Goal: Task Accomplishment & Management: Manage account settings

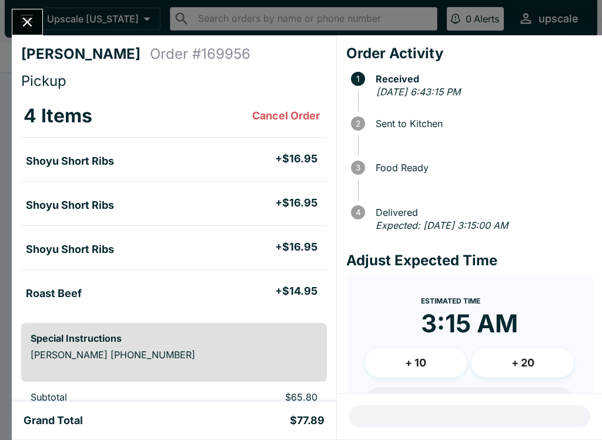
click at [27, 15] on icon "Close" at bounding box center [27, 22] width 16 height 16
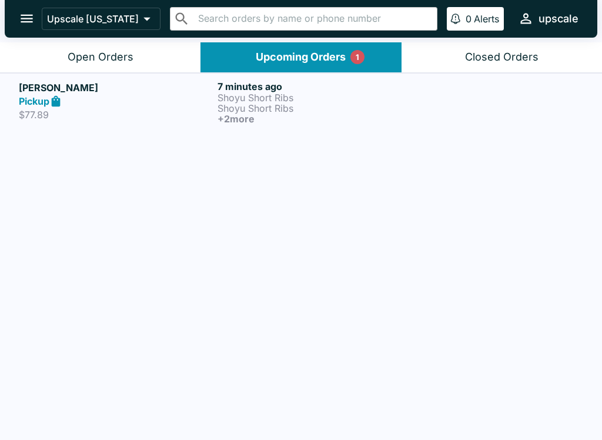
click at [105, 52] on div "Open Orders" at bounding box center [101, 58] width 66 height 14
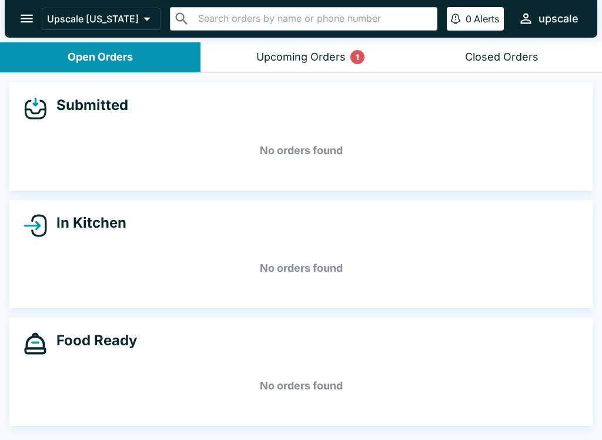
click at [287, 71] on button "Upcoming Orders 1" at bounding box center [301, 57] width 201 height 30
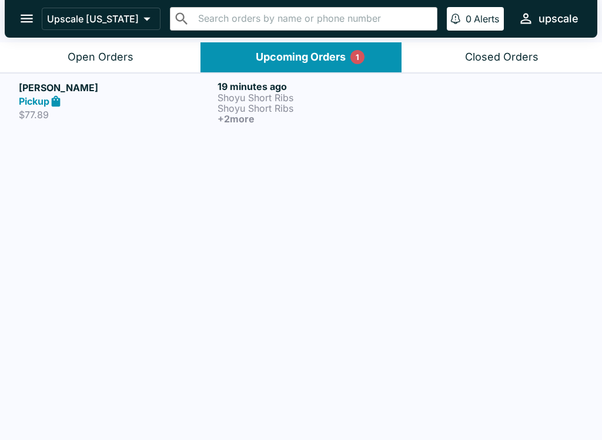
click at [114, 45] on button "Open Orders" at bounding box center [100, 57] width 201 height 30
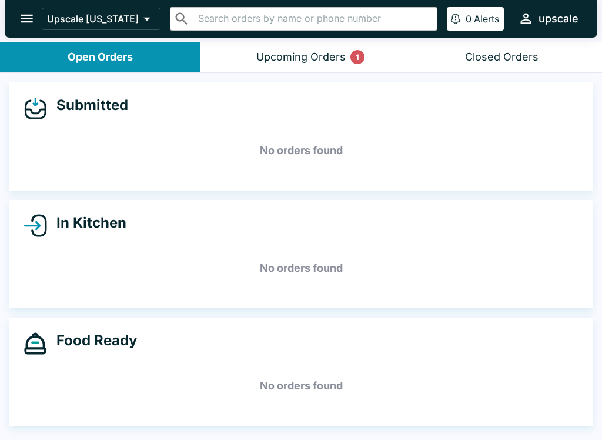
click at [319, 58] on div "Upcoming Orders 1" at bounding box center [301, 58] width 89 height 14
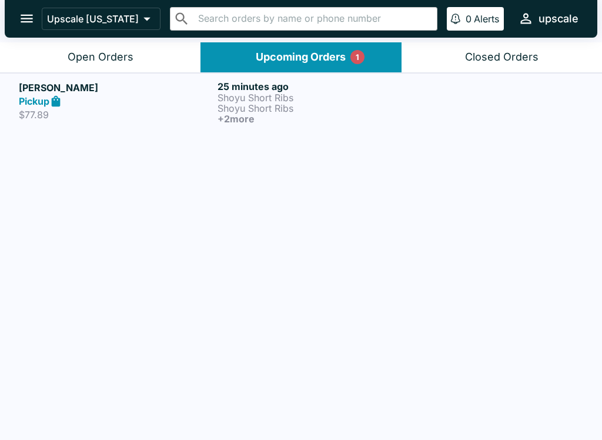
click at [239, 99] on p "Shoyu Short Ribs" at bounding box center [315, 97] width 194 height 11
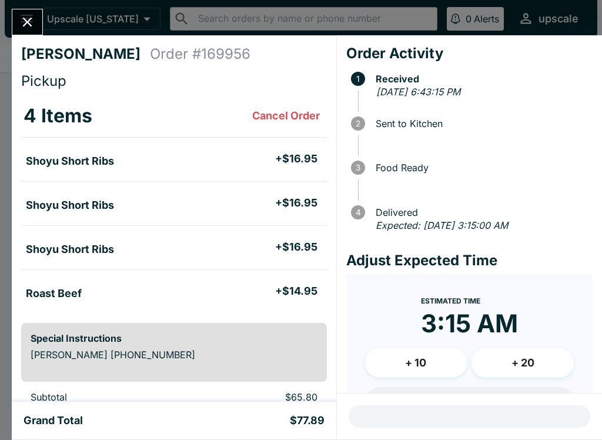
click at [28, 23] on icon "Close" at bounding box center [27, 22] width 9 height 9
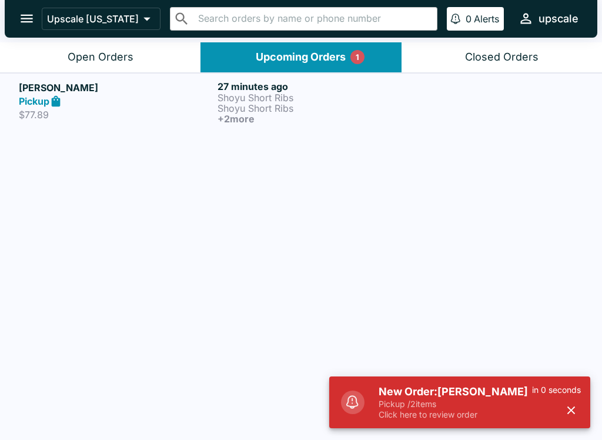
click at [489, 392] on h5 "New Order: [PERSON_NAME]" at bounding box center [456, 392] width 154 height 14
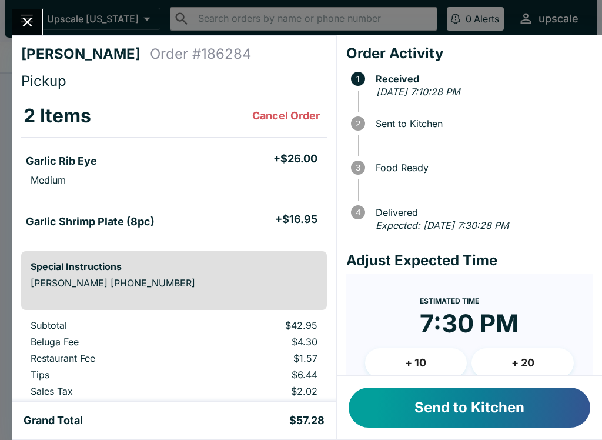
click at [425, 409] on button "Send to Kitchen" at bounding box center [470, 408] width 242 height 40
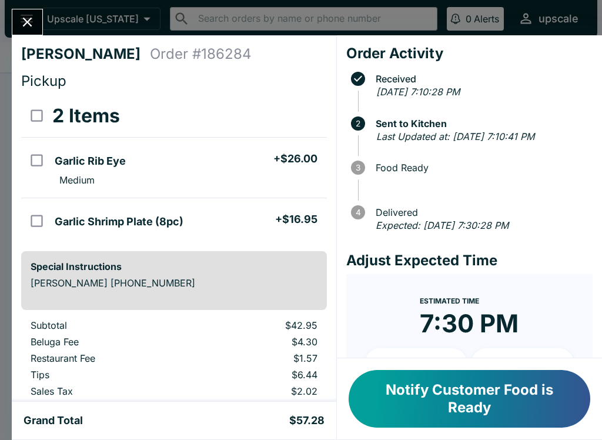
click at [17, 19] on button "Close" at bounding box center [27, 21] width 30 height 25
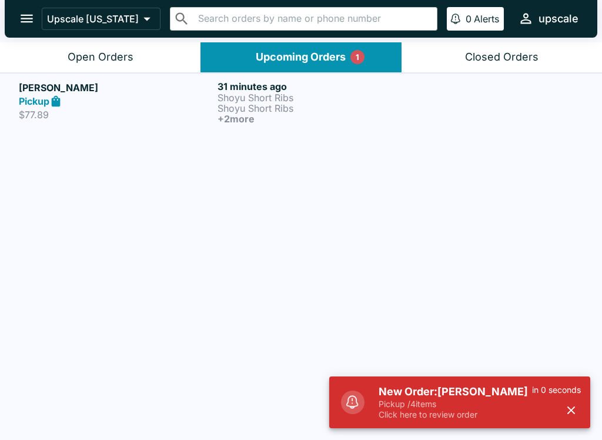
click at [464, 97] on div at bounding box center [500, 103] width 166 height 44
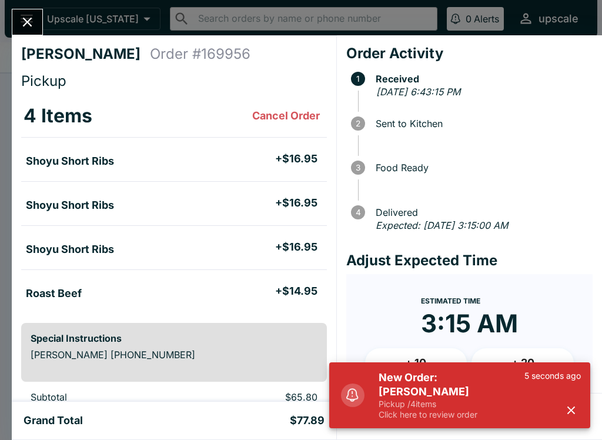
click at [36, 15] on button "Close" at bounding box center [27, 21] width 30 height 25
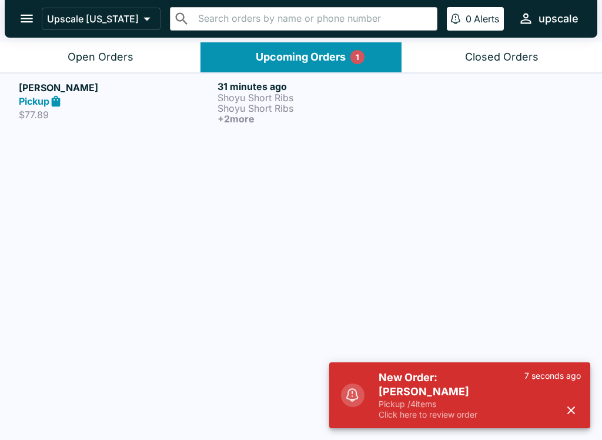
click at [104, 56] on div "Open Orders" at bounding box center [101, 58] width 66 height 14
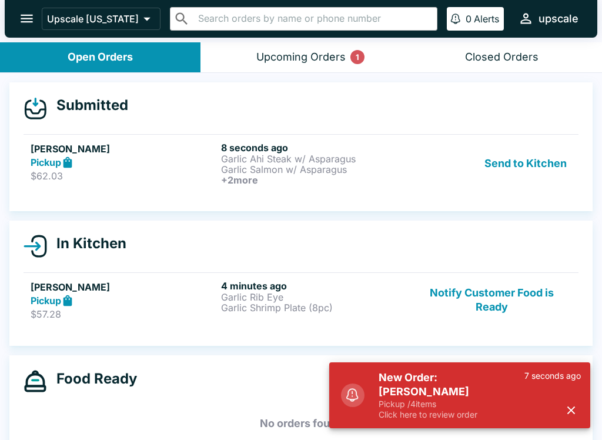
click at [272, 168] on p "Garlic Salmon w/ Asparagus" at bounding box center [314, 169] width 186 height 11
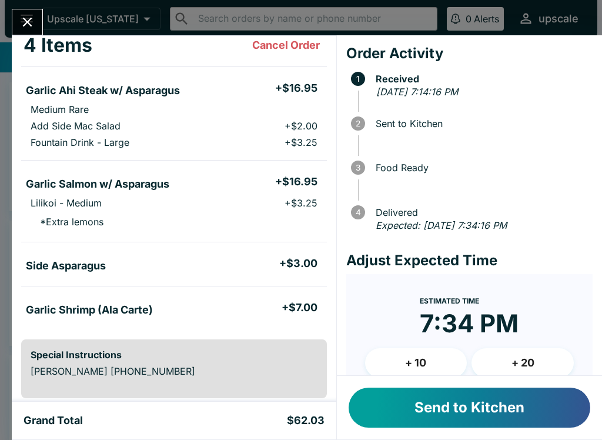
scroll to position [70, 0]
click at [492, 408] on button "Send to Kitchen" at bounding box center [470, 408] width 242 height 40
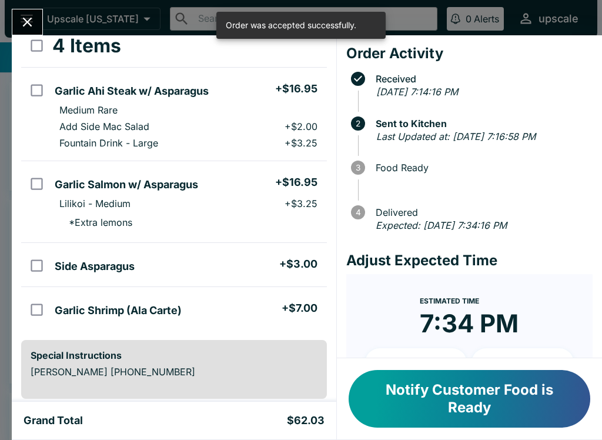
click at [37, 22] on button "Close" at bounding box center [27, 21] width 30 height 25
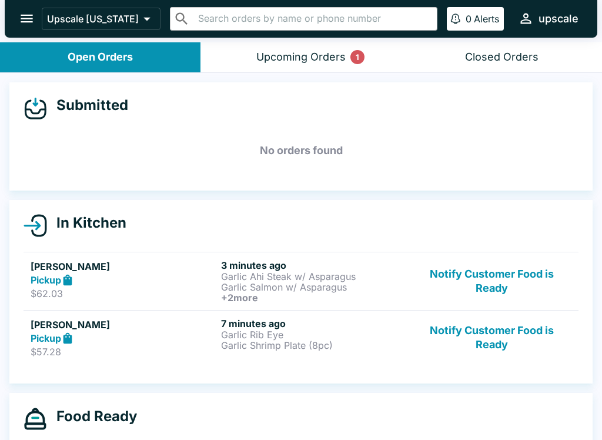
click at [252, 407] on div "Food Ready" at bounding box center [301, 419] width 555 height 24
click at [322, 66] on button "Upcoming Orders 1" at bounding box center [301, 57] width 201 height 30
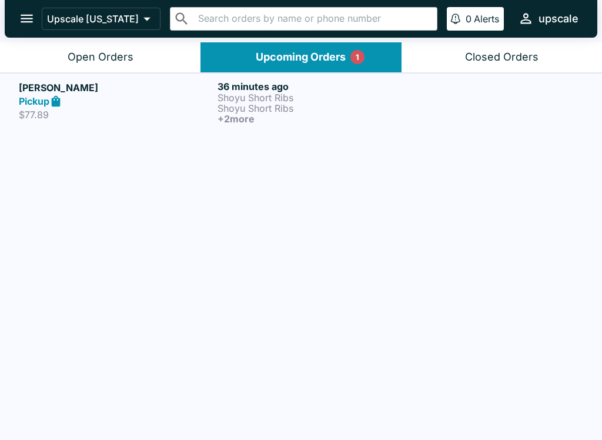
click at [148, 55] on button "Open Orders" at bounding box center [100, 57] width 201 height 30
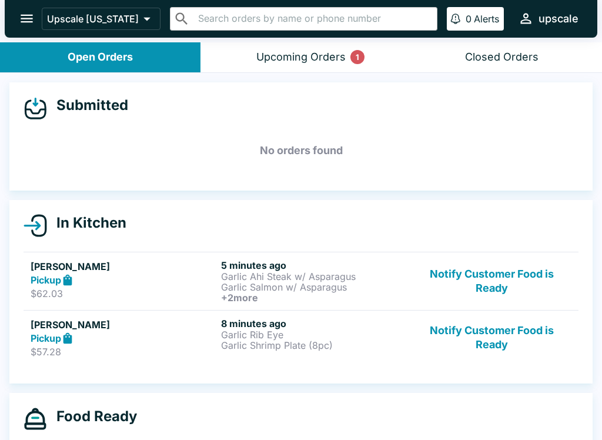
click at [268, 341] on p "Garlic Shrimp Plate (8pc)" at bounding box center [314, 345] width 186 height 11
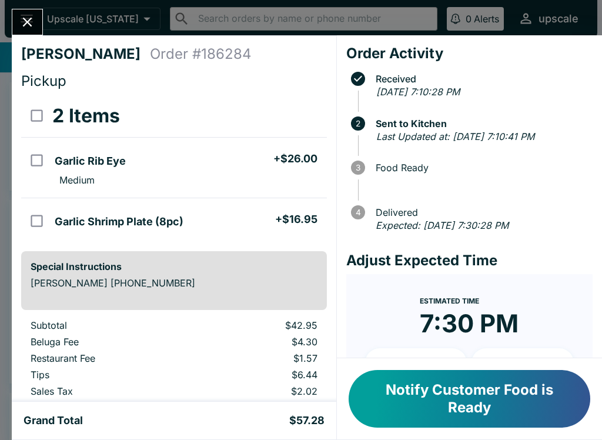
click at [448, 396] on button "Notify Customer Food is Ready" at bounding box center [470, 399] width 242 height 58
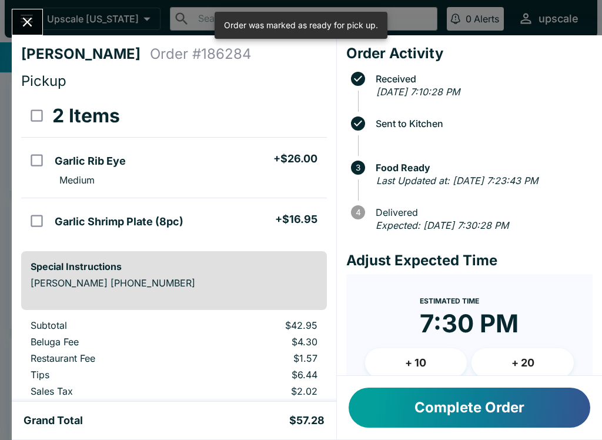
click at [439, 407] on button "Complete Order" at bounding box center [470, 408] width 242 height 40
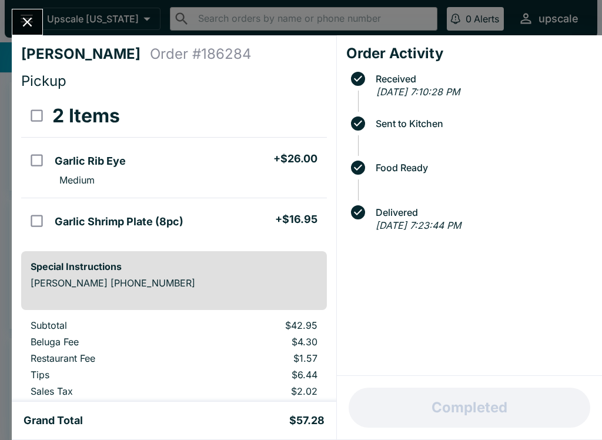
click at [11, 11] on div "[PERSON_NAME] Order # 186284 Pickup 2 Items Garlic Rib Eye + $26.00 Medium Garl…" at bounding box center [301, 220] width 602 height 440
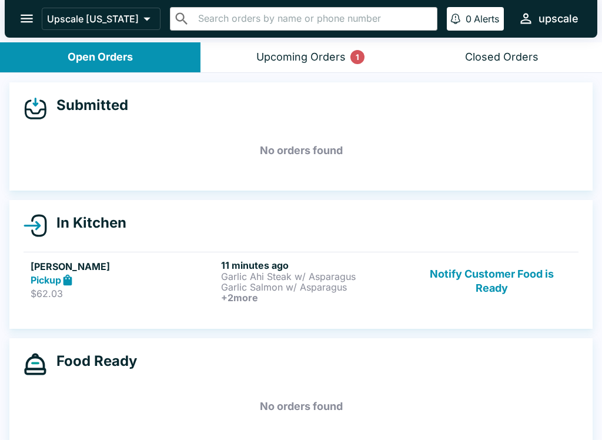
click at [475, 62] on div "Closed Orders" at bounding box center [502, 58] width 74 height 14
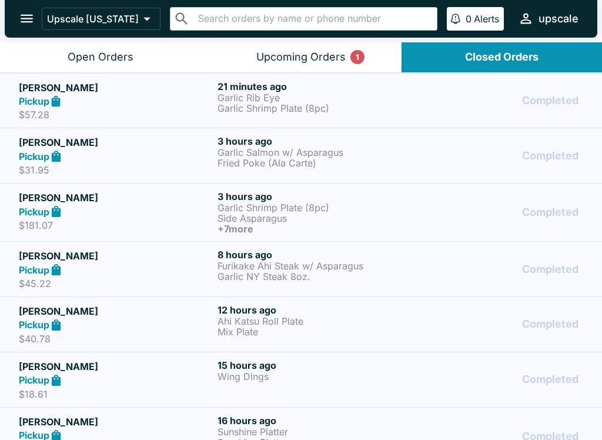
click at [180, 104] on div "Pickup" at bounding box center [116, 102] width 194 height 14
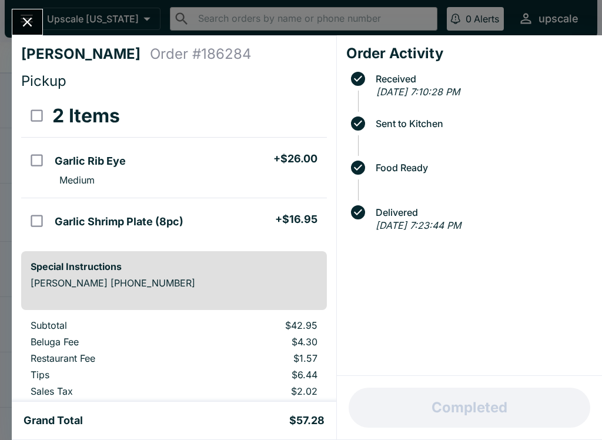
click at [18, 28] on button "Close" at bounding box center [27, 21] width 30 height 25
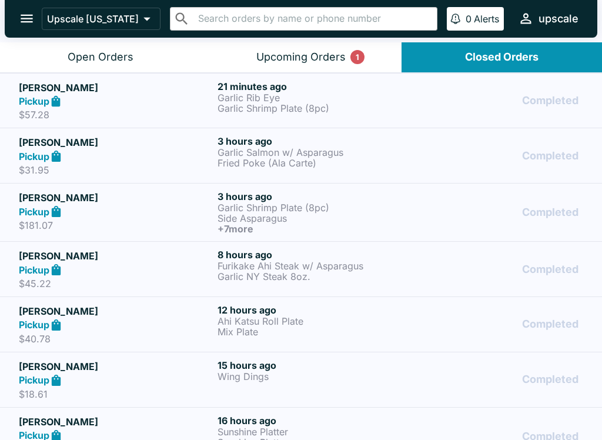
click at [296, 56] on div "Upcoming Orders 1" at bounding box center [301, 58] width 89 height 14
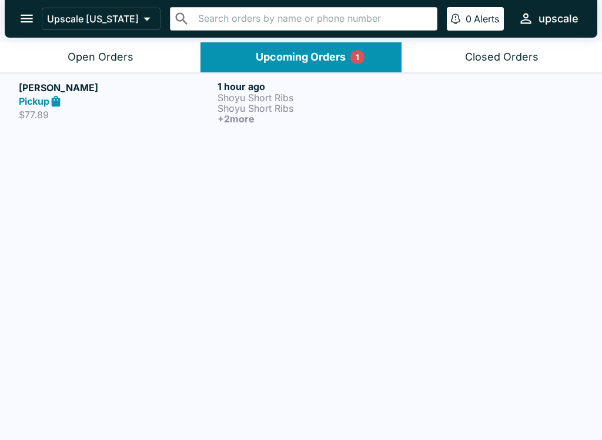
click at [107, 48] on button "Open Orders" at bounding box center [100, 57] width 201 height 30
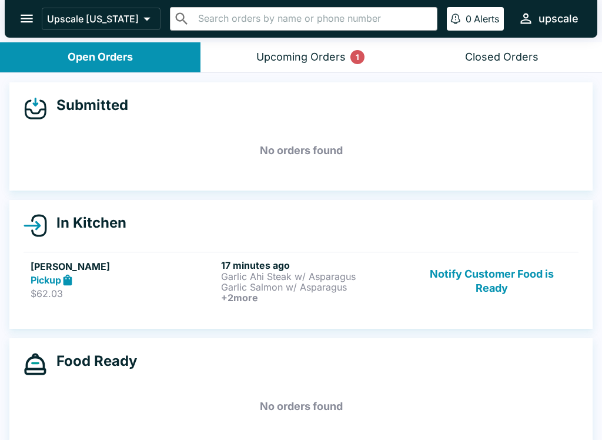
click at [220, 291] on div "[PERSON_NAME] Pickup $62.03 17 minutes ago Garlic Ahi Steak w/ Asparagus Garlic…" at bounding box center [301, 281] width 541 height 44
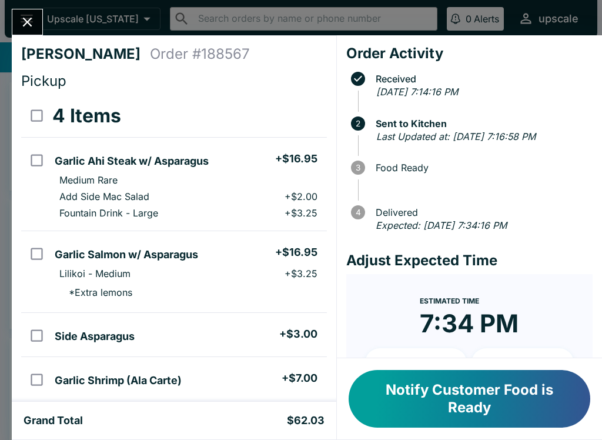
click at [424, 407] on button "Notify Customer Food is Ready" at bounding box center [470, 399] width 242 height 58
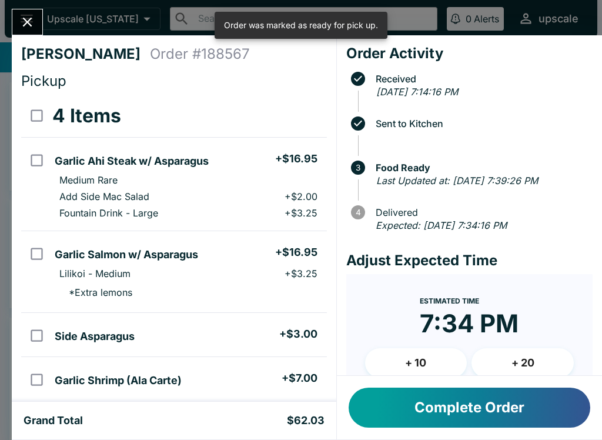
click at [431, 409] on button "Complete Order" at bounding box center [470, 408] width 242 height 40
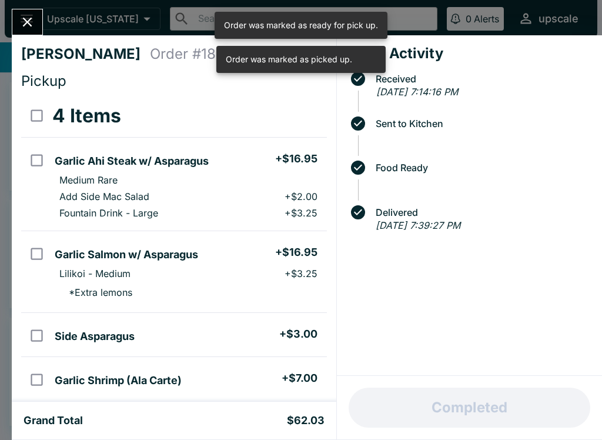
click at [23, 20] on icon "Close" at bounding box center [27, 22] width 16 height 16
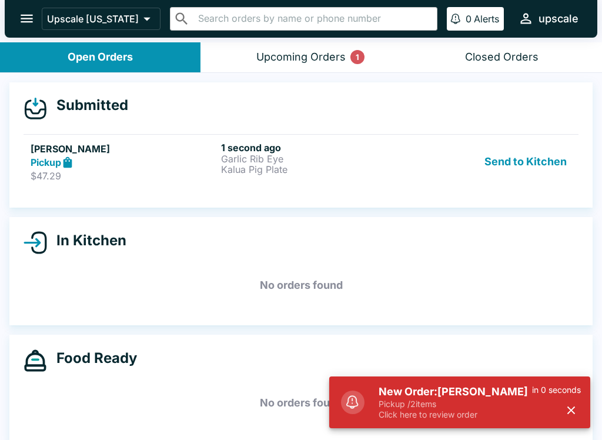
click at [151, 174] on p "$47.29" at bounding box center [124, 176] width 186 height 12
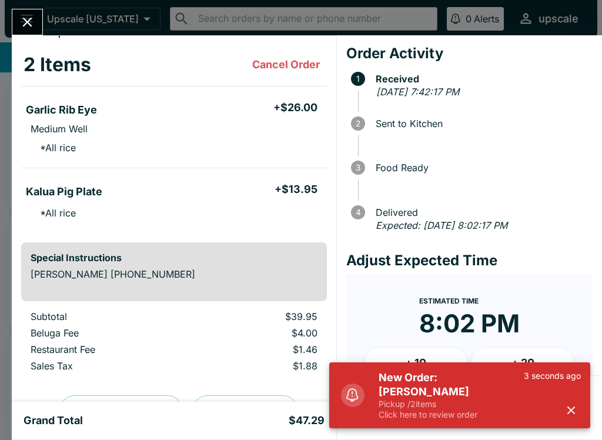
scroll to position [55, 0]
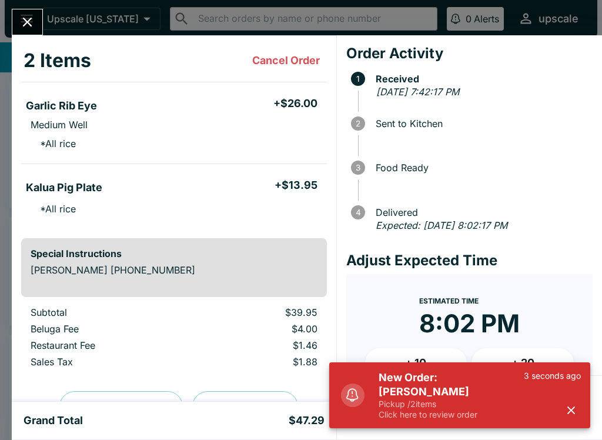
click at [575, 416] on icon "button" at bounding box center [572, 411] width 14 height 14
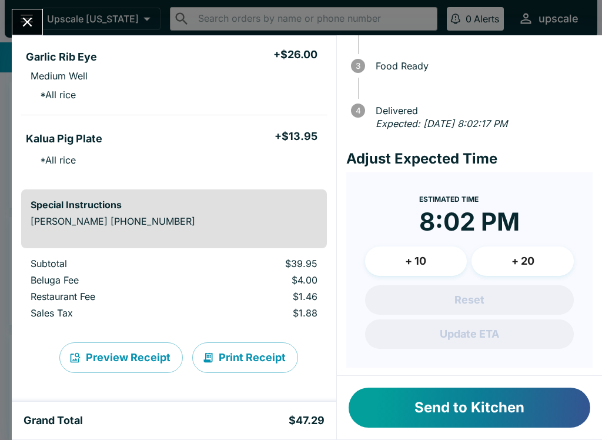
scroll to position [104, 0]
click at [18, 14] on button "Close" at bounding box center [27, 21] width 30 height 25
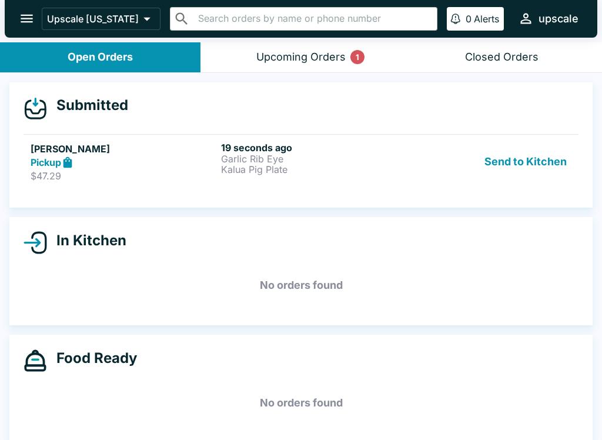
click at [194, 152] on h5 "[PERSON_NAME]" at bounding box center [124, 149] width 186 height 14
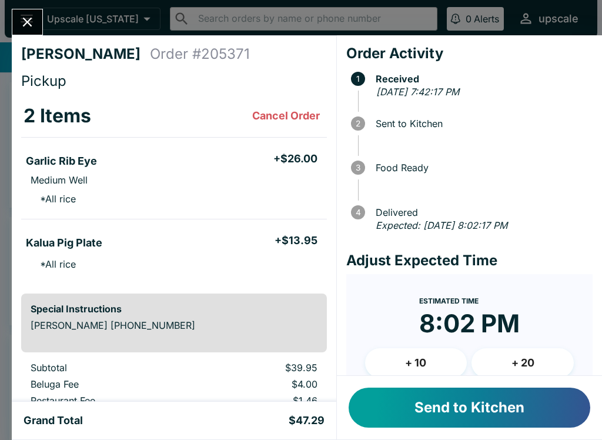
click at [492, 407] on button "Send to Kitchen" at bounding box center [470, 408] width 242 height 40
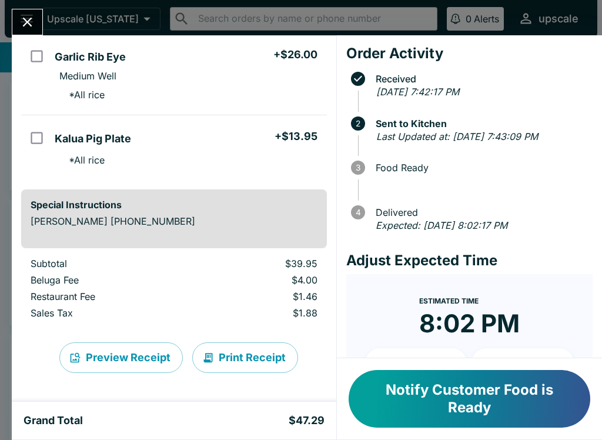
scroll to position [104, 0]
click at [236, 364] on button "Print Receipt" at bounding box center [245, 357] width 106 height 31
click at [39, 25] on button "Close" at bounding box center [27, 21] width 30 height 25
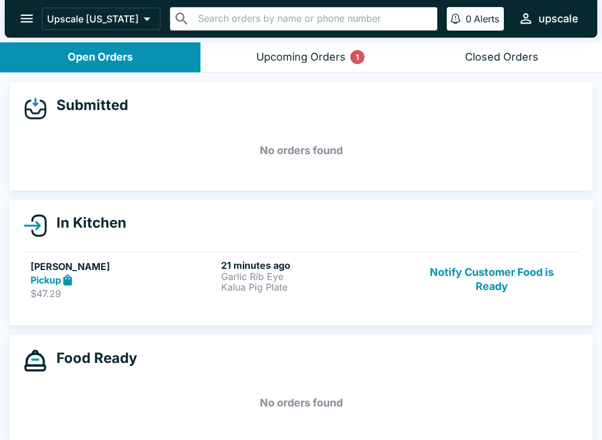
click at [516, 398] on h5 "No orders found" at bounding box center [301, 403] width 555 height 42
click at [466, 274] on button "Notify Customer Food is Ready" at bounding box center [491, 279] width 159 height 41
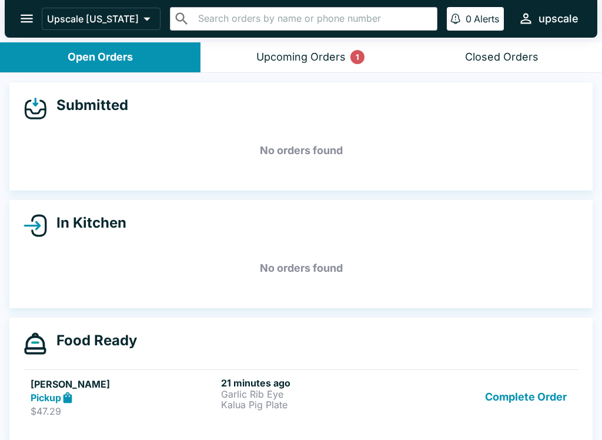
click at [438, 434] on div "Food Ready [PERSON_NAME] $47.29 21 minutes ago Garlic Rib Eye Kalua Pig Plate C…" at bounding box center [301, 381] width 584 height 126
click at [221, 390] on p "Garlic Rib Eye" at bounding box center [314, 394] width 186 height 11
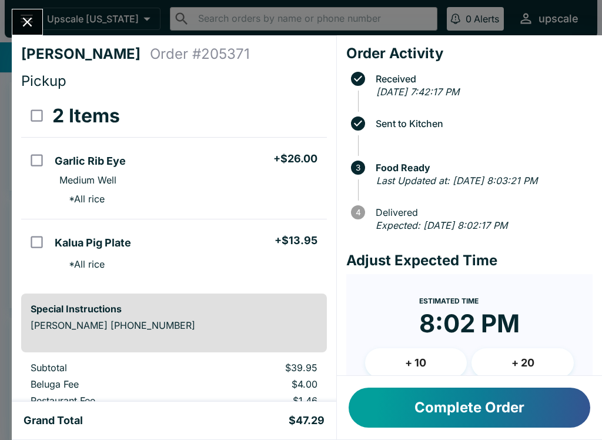
click at [28, 19] on icon "Close" at bounding box center [27, 22] width 16 height 16
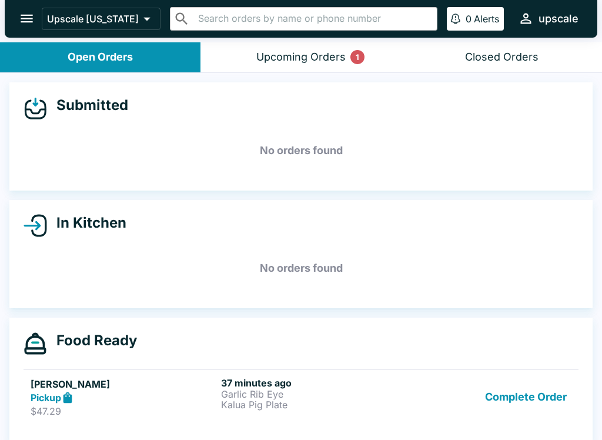
click at [169, 422] on link "[PERSON_NAME] $47.29 37 minutes ago Garlic Rib Eye Kalua Pig Plate Complete Ord…" at bounding box center [301, 396] width 555 height 55
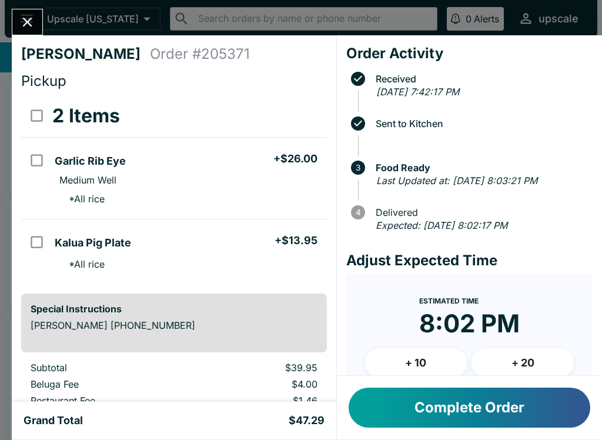
click at [467, 413] on button "Complete Order" at bounding box center [470, 408] width 242 height 40
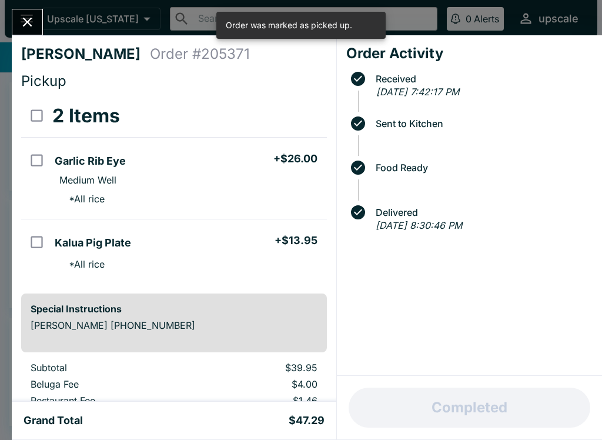
click at [29, 21] on icon "Close" at bounding box center [27, 22] width 9 height 9
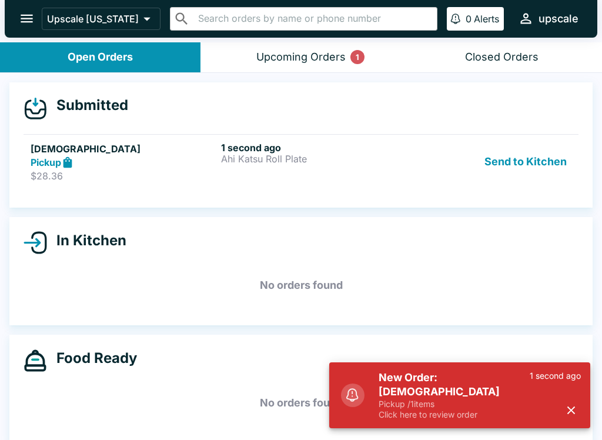
click at [249, 188] on link "[PERSON_NAME] $28.36 1 second ago Ahi Katsu Roll Plate Send to Kitchen" at bounding box center [301, 161] width 555 height 55
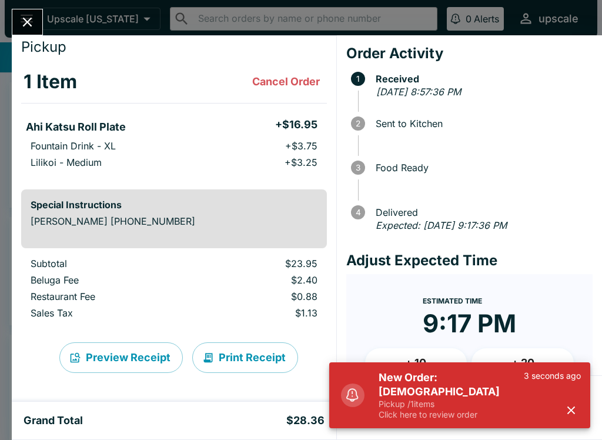
scroll to position [34, 0]
click at [575, 405] on icon "button" at bounding box center [572, 411] width 14 height 14
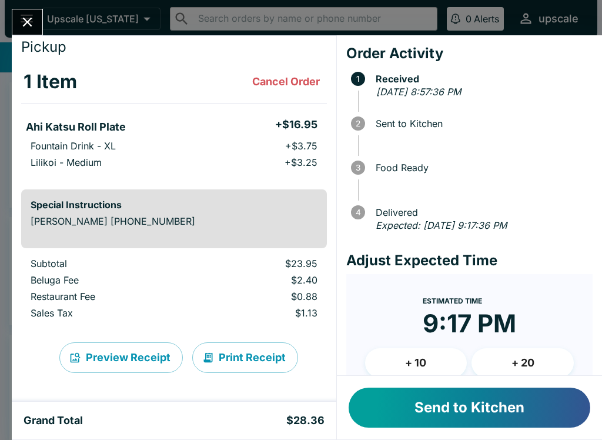
click at [521, 400] on button "Send to Kitchen" at bounding box center [470, 408] width 242 height 40
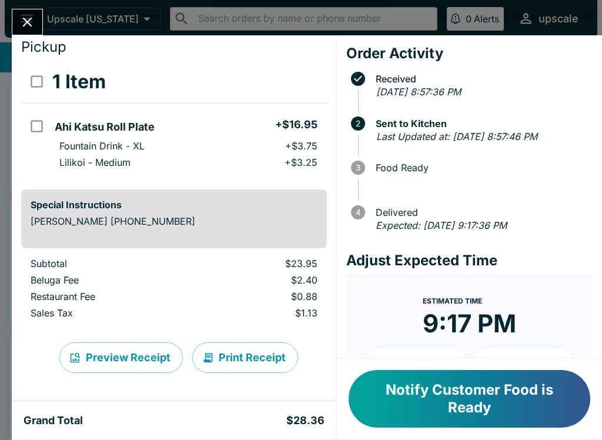
click at [28, 19] on icon "Close" at bounding box center [27, 22] width 16 height 16
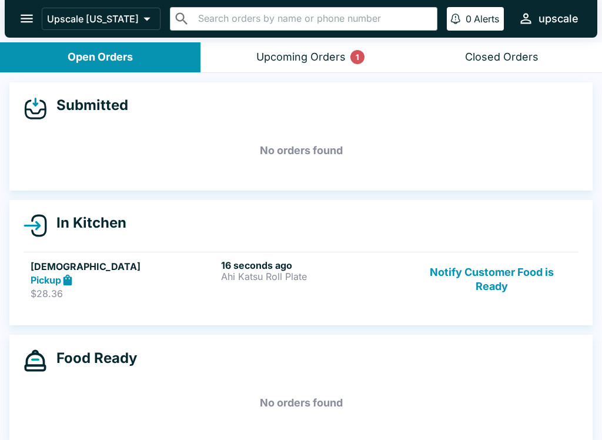
click at [282, 58] on div "Upcoming Orders 1" at bounding box center [301, 58] width 89 height 14
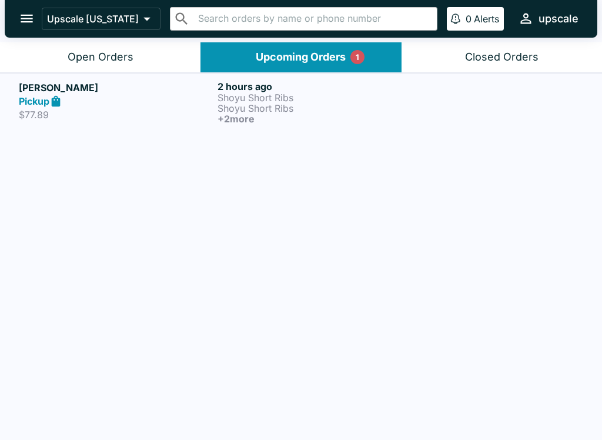
click at [118, 62] on div "Open Orders" at bounding box center [101, 58] width 66 height 14
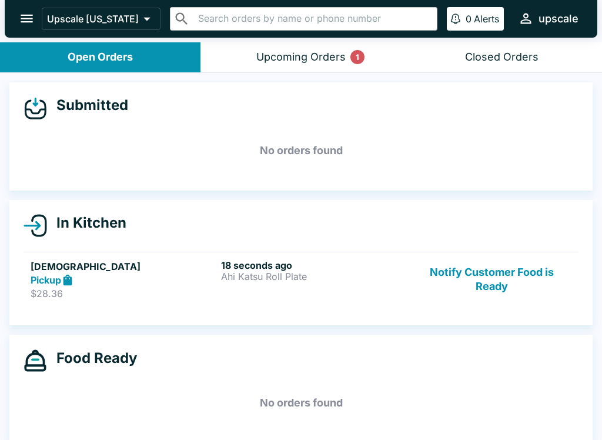
click at [264, 298] on div "18 seconds ago Ahi Katsu Roll Plate" at bounding box center [314, 279] width 186 height 41
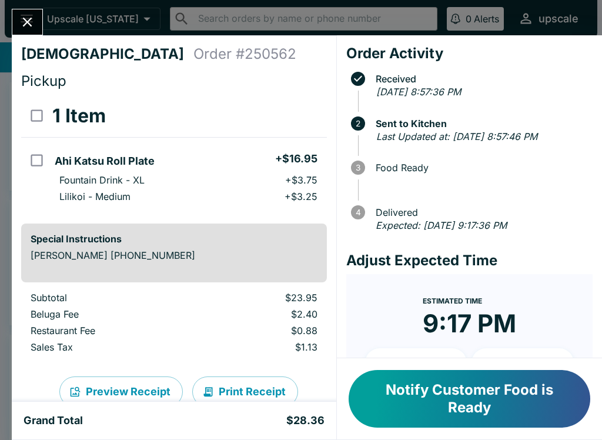
click at [25, 18] on icon "Close" at bounding box center [27, 22] width 16 height 16
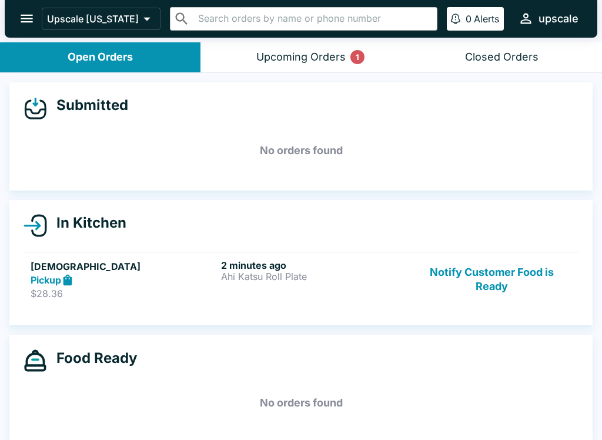
click at [296, 271] on p "Ahi Katsu Roll Plate" at bounding box center [314, 276] width 186 height 11
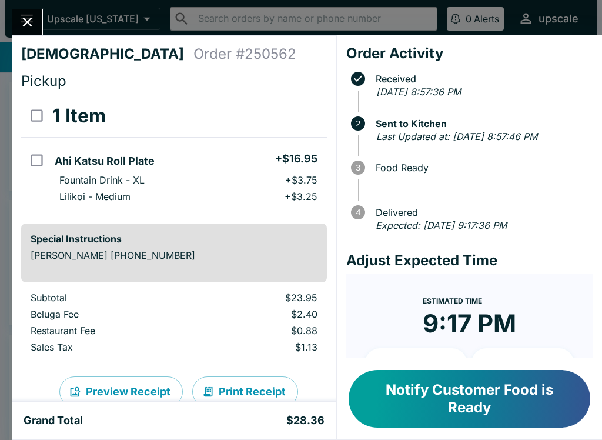
click at [24, 21] on icon "Close" at bounding box center [27, 22] width 16 height 16
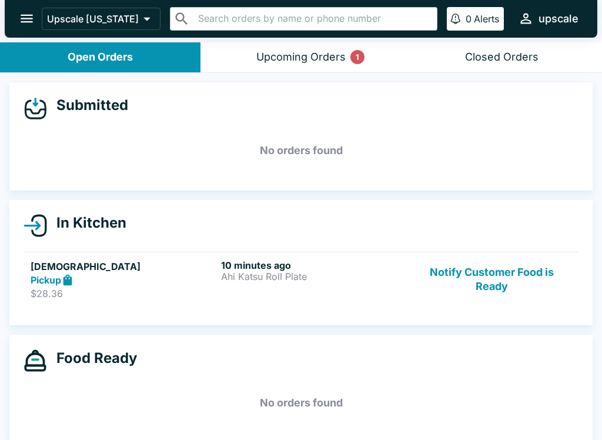
click at [274, 286] on div "10 minutes ago Ahi Katsu Roll Plate" at bounding box center [314, 279] width 186 height 41
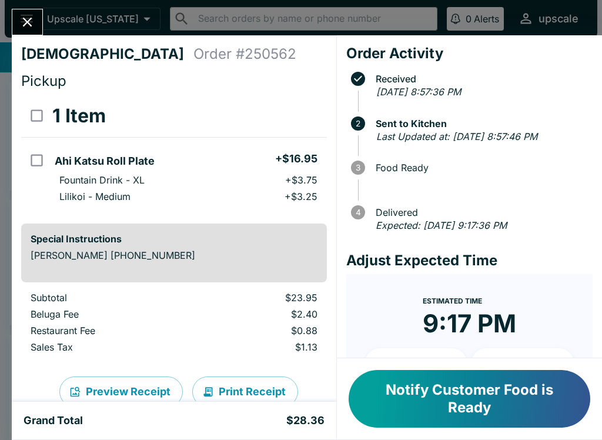
click at [24, 31] on button "Close" at bounding box center [27, 21] width 30 height 25
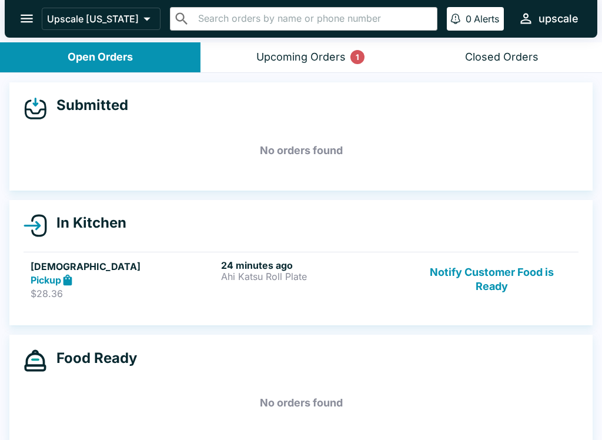
click at [473, 297] on button "Notify Customer Food is Ready" at bounding box center [491, 279] width 159 height 41
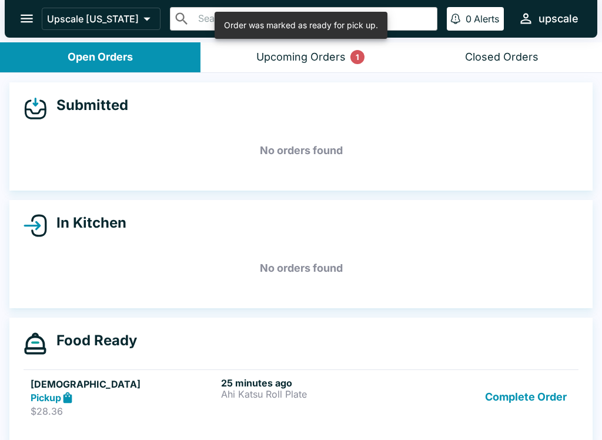
click at [264, 400] on div "25 minutes ago Ahi Katsu Roll Plate" at bounding box center [314, 397] width 186 height 41
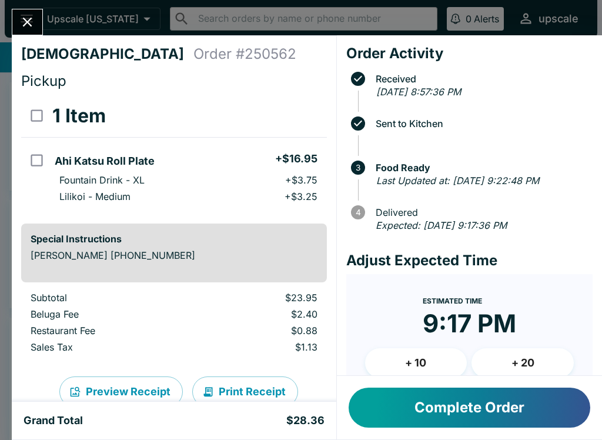
click at [449, 399] on button "Complete Order" at bounding box center [470, 408] width 242 height 40
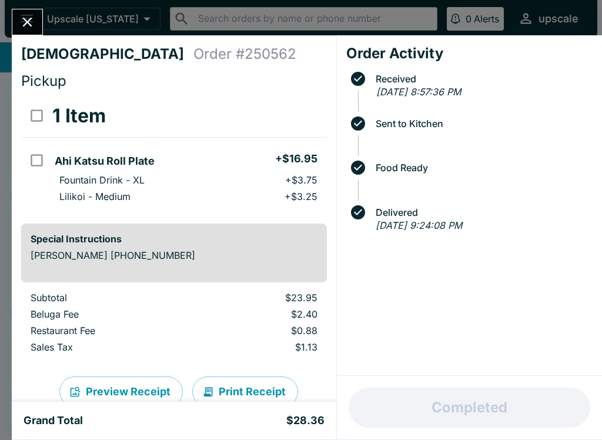
click at [19, 31] on button "Close" at bounding box center [27, 21] width 30 height 25
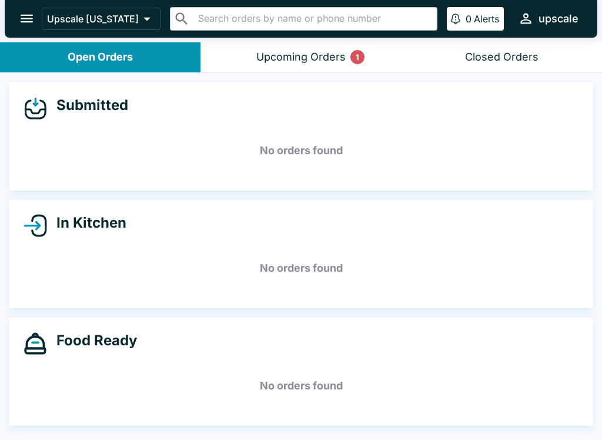
click at [205, 49] on button "Upcoming Orders 1" at bounding box center [301, 57] width 201 height 30
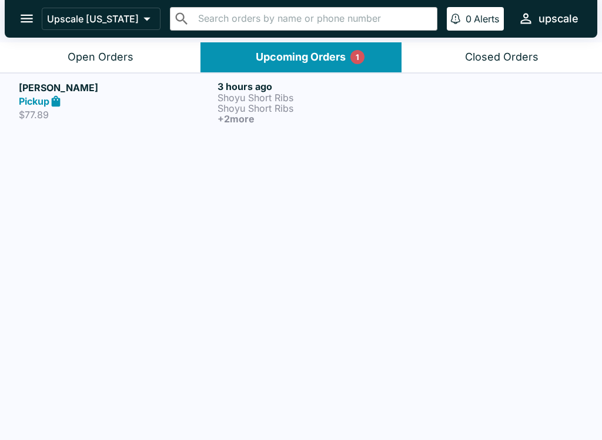
click at [138, 51] on button "Open Orders" at bounding box center [100, 57] width 201 height 30
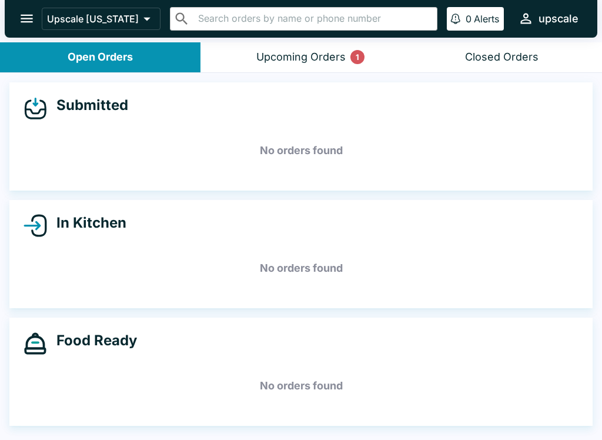
click at [291, 64] on button "Upcoming Orders 1" at bounding box center [301, 57] width 201 height 30
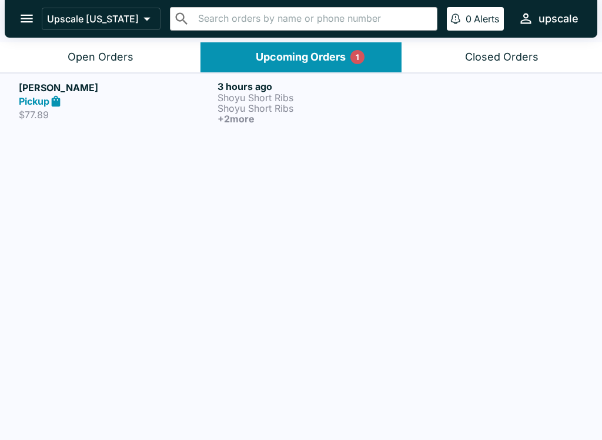
click at [122, 55] on div "Open Orders" at bounding box center [101, 58] width 66 height 14
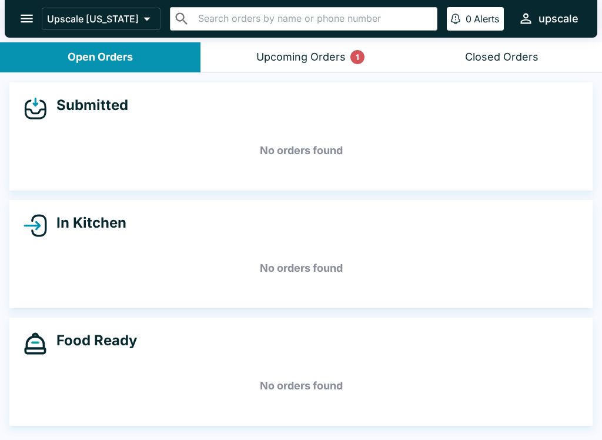
scroll to position [2, 0]
